Goal: Task Accomplishment & Management: Use online tool/utility

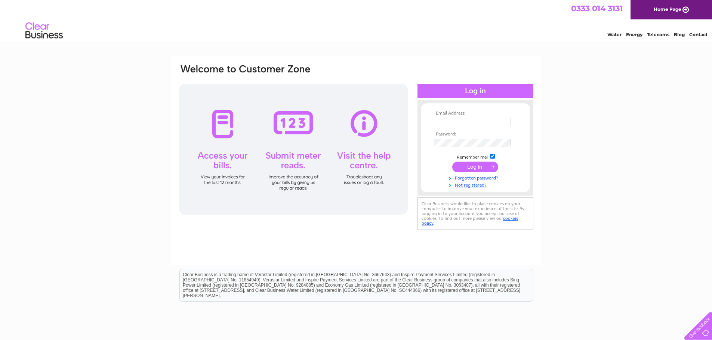
type input "finance@vinetrust.org"
click at [467, 170] on input "submit" at bounding box center [475, 167] width 46 height 10
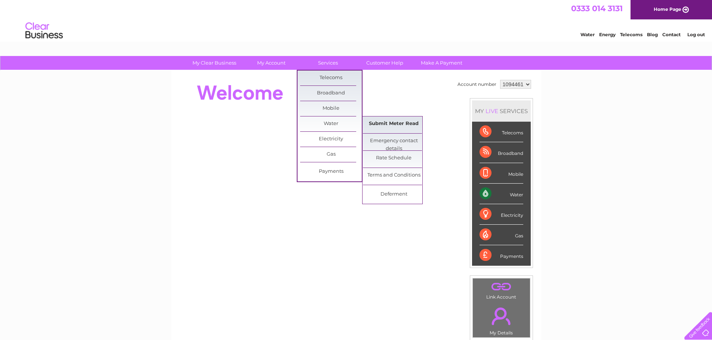
click at [380, 121] on link "Submit Meter Read" at bounding box center [394, 124] width 62 height 15
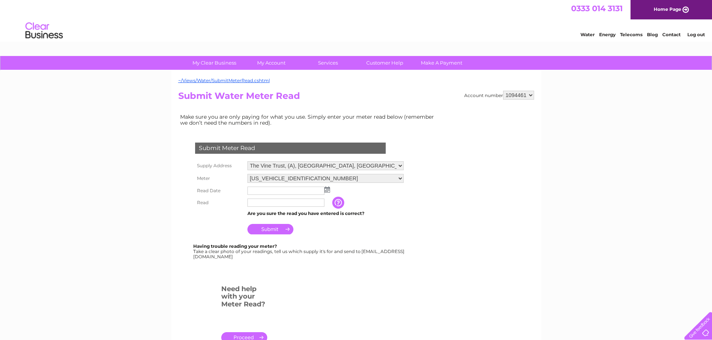
click at [325, 190] on img at bounding box center [327, 190] width 6 height 6
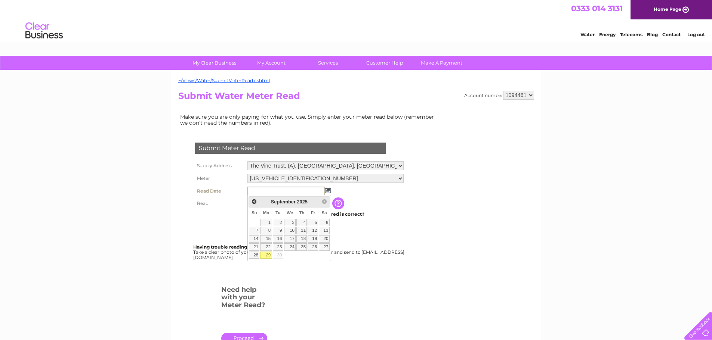
click at [264, 256] on link "29" at bounding box center [266, 255] width 12 height 7
type input "[DATE]"
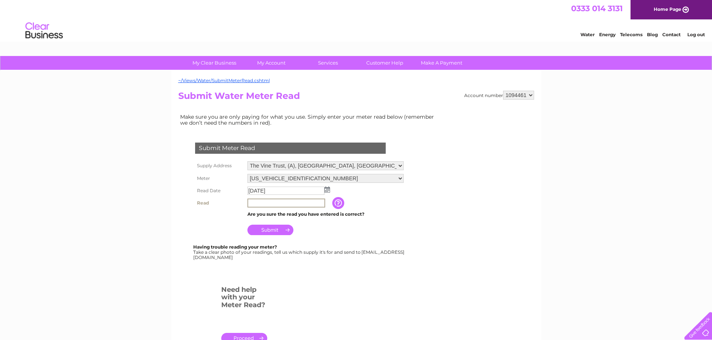
click at [271, 204] on input "text" at bounding box center [286, 203] width 78 height 9
type input "177"
click at [272, 230] on input "Submit" at bounding box center [270, 229] width 46 height 10
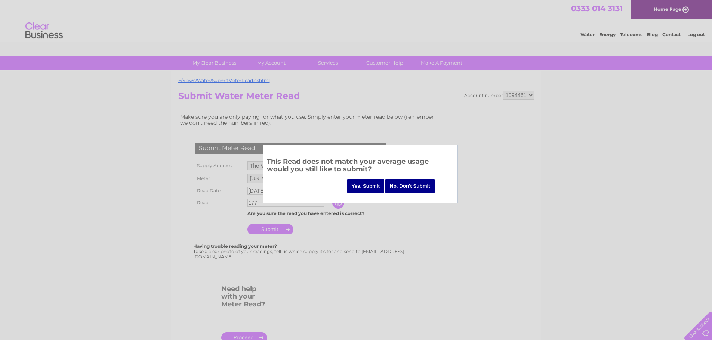
click at [369, 188] on input "Yes, Submit" at bounding box center [365, 186] width 37 height 15
